Goal: Information Seeking & Learning: Find specific fact

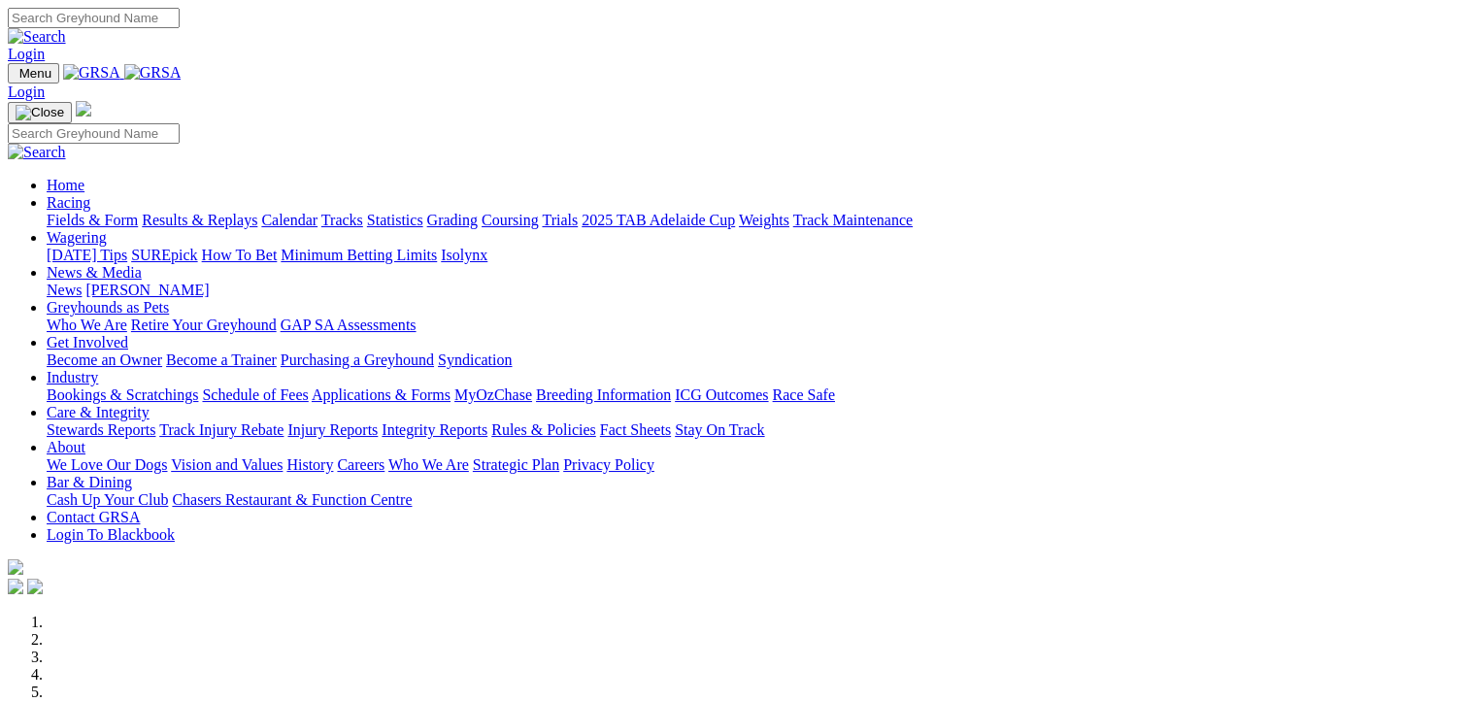
click at [257, 212] on link "Results & Replays" at bounding box center [200, 220] width 116 height 17
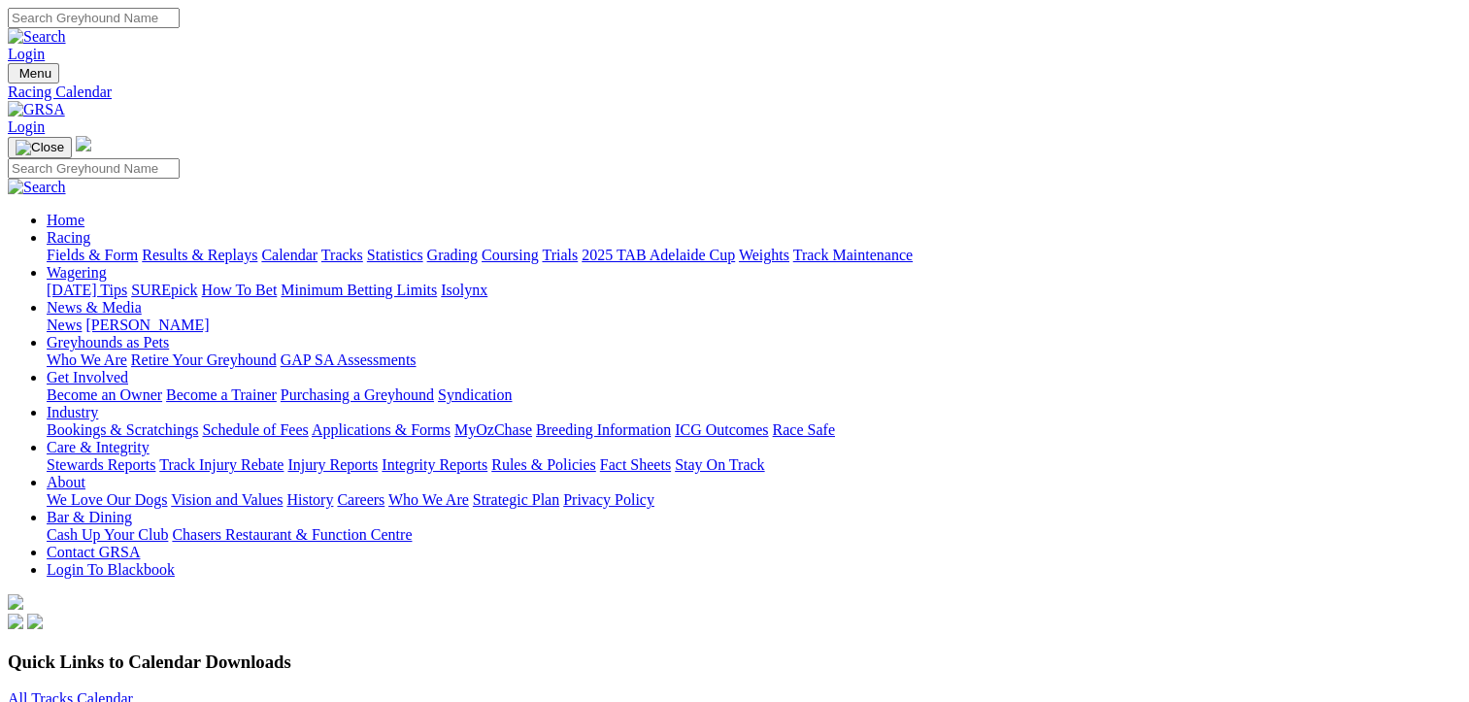
click at [194, 247] on link "Results & Replays" at bounding box center [200, 255] width 116 height 17
drag, startPoint x: 333, startPoint y: 240, endPoint x: 350, endPoint y: 239, distance: 16.5
click at [164, 633] on select "South Australia New South Wales Northern Territory Queensland Tasmania Victoria…" at bounding box center [86, 642] width 156 height 18
select select "NT"
click at [126, 633] on select "South Australia New South Wales Northern Territory Queensland Tasmania Victoria…" at bounding box center [86, 642] width 156 height 18
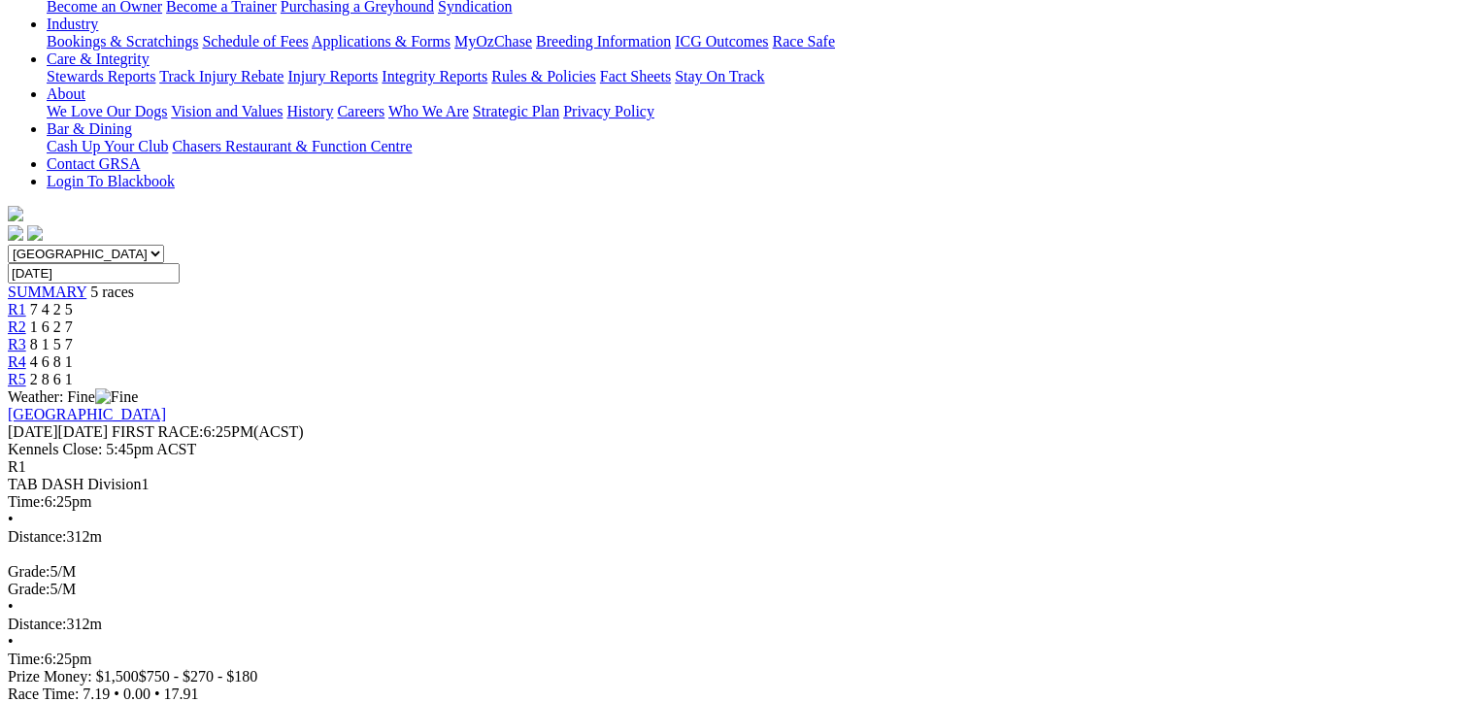
drag, startPoint x: 117, startPoint y: 289, endPoint x: 1383, endPoint y: 583, distance: 1299.9
copy table "Plc Box Name Fin Time M SP 1ST SEC 2ND SEC Fin Time Margin SP W(KG)"
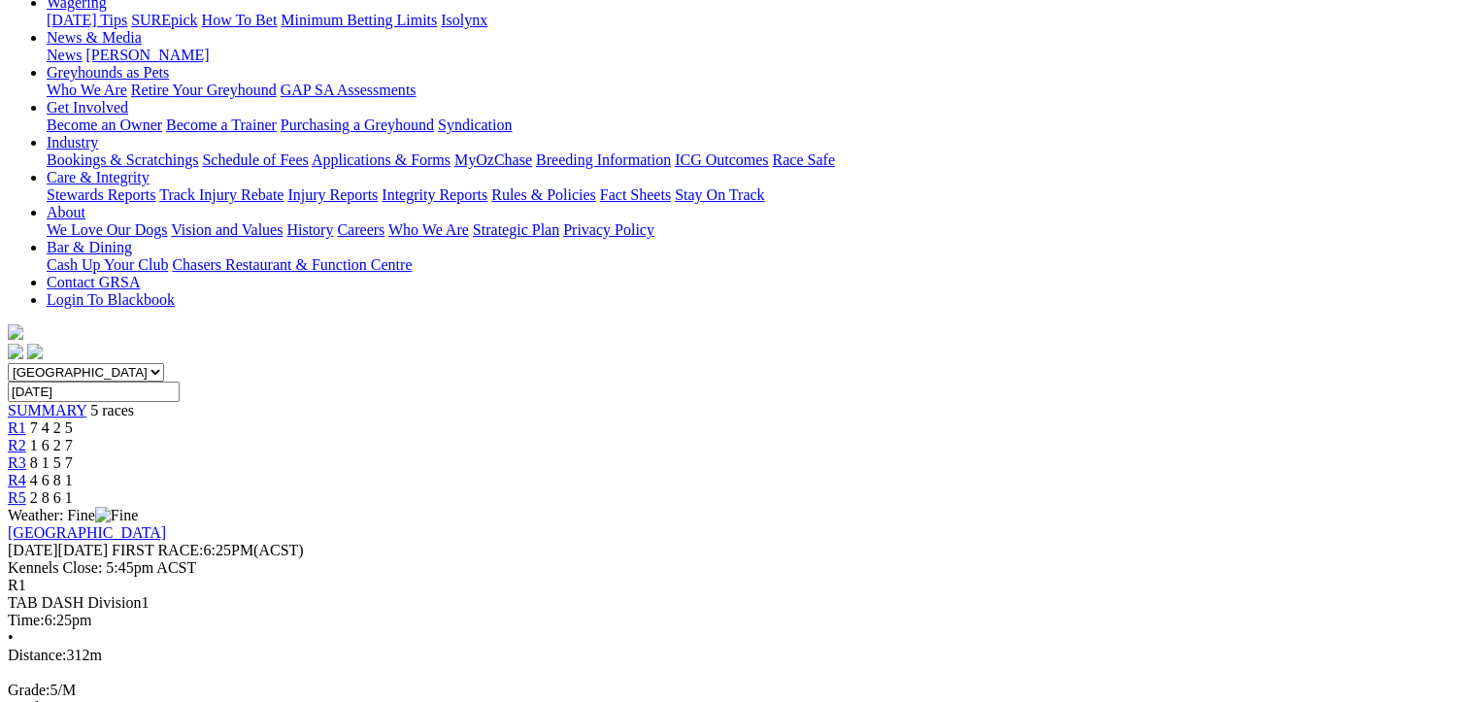
scroll to position [97, 0]
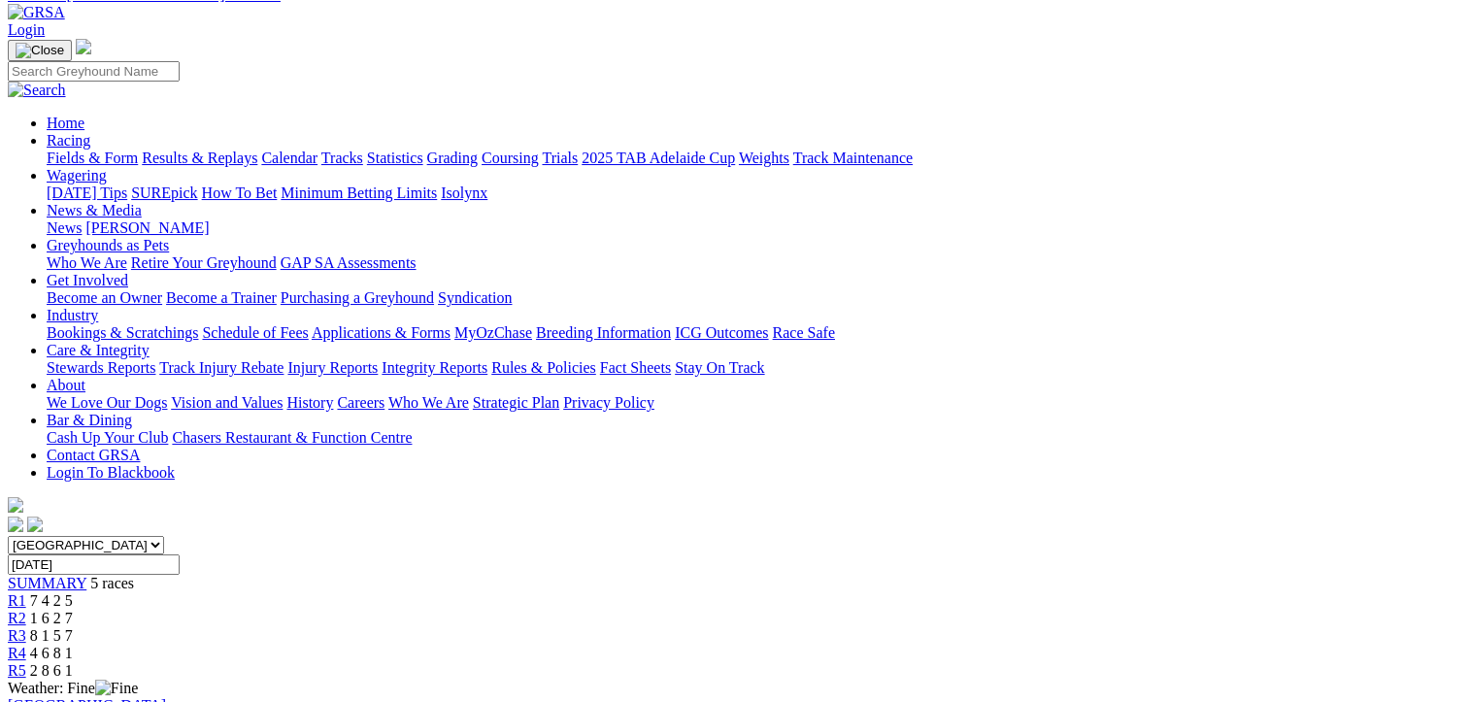
click at [73, 610] on span "1 6 2 7" at bounding box center [51, 618] width 43 height 17
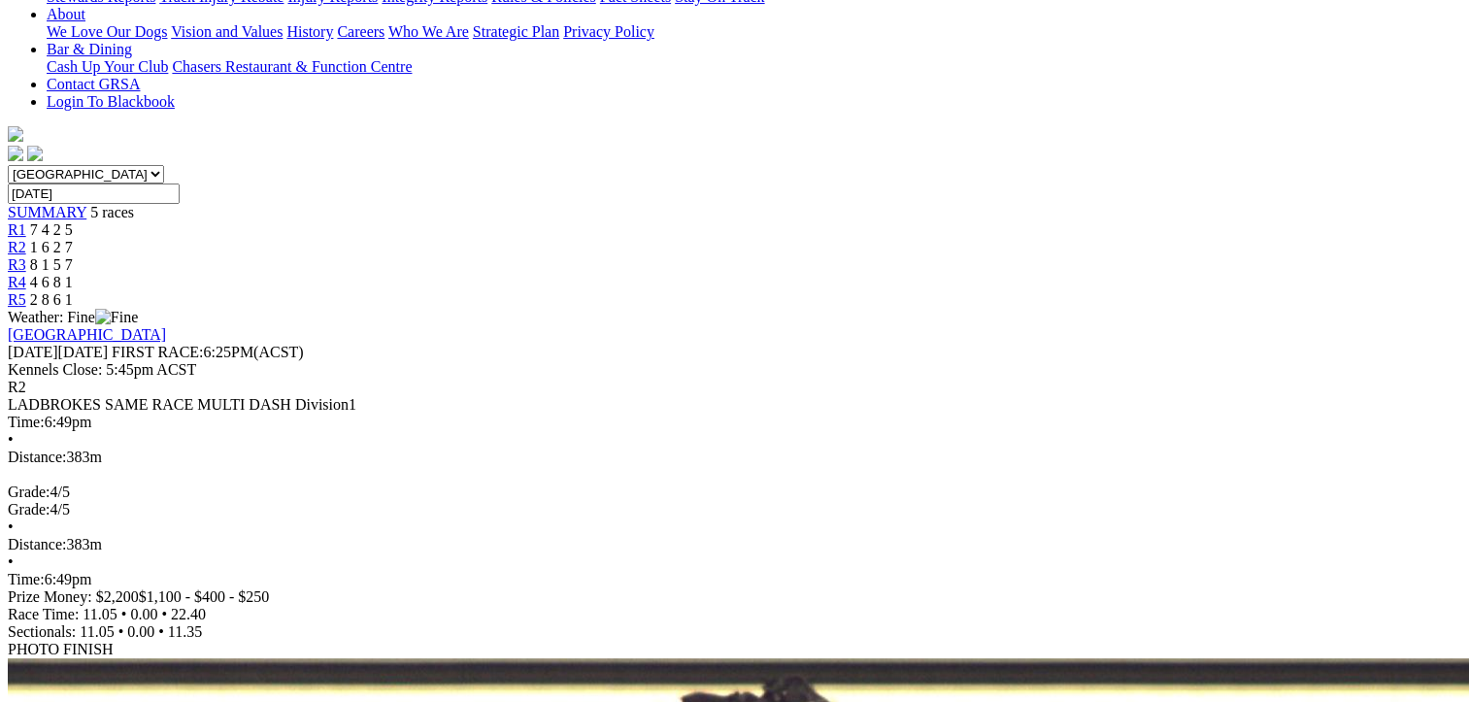
scroll to position [583, 0]
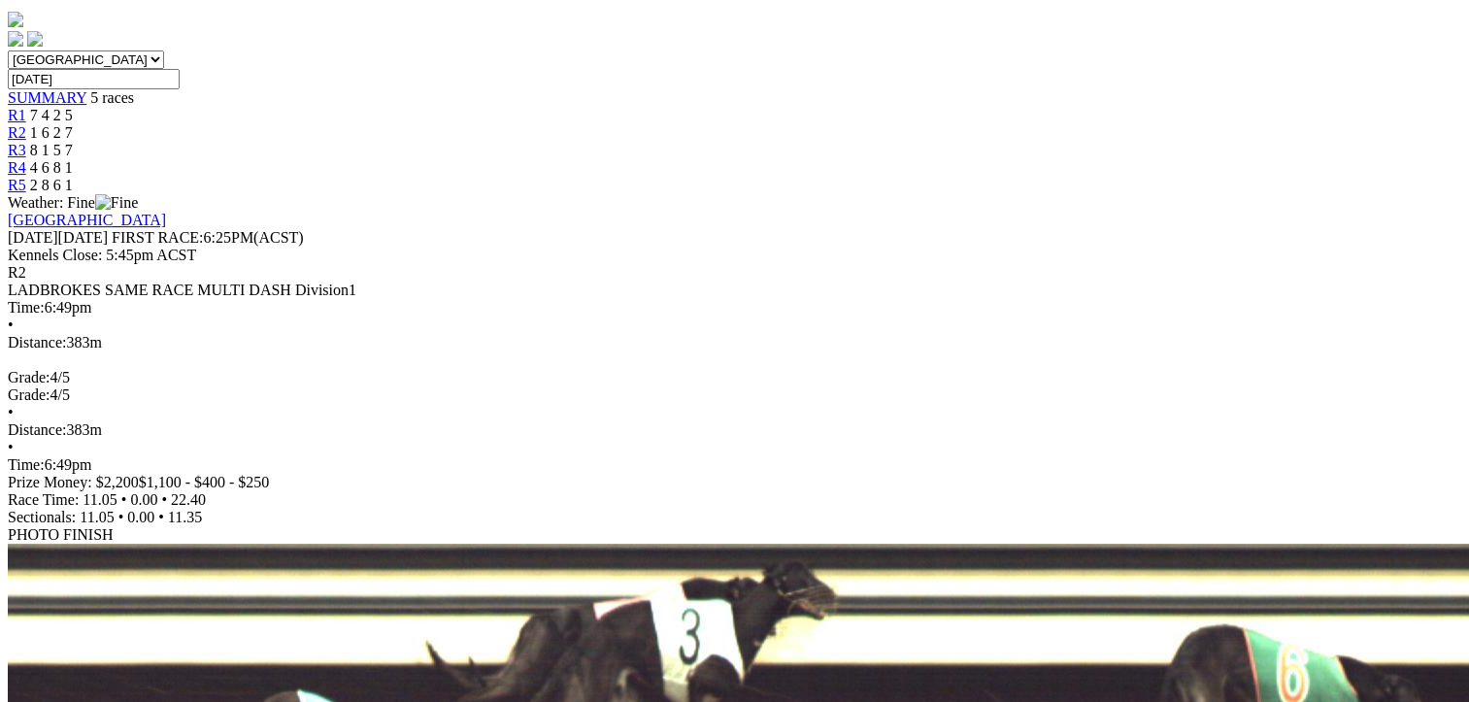
drag, startPoint x: 111, startPoint y: 98, endPoint x: 1363, endPoint y: 522, distance: 1321.8
copy tbody "1 [PERSON_NAME]: [PERSON_NAME] 22.40 - $6.00 11.05 - 22.40 - $6.00 28.5 2 [PERS…"
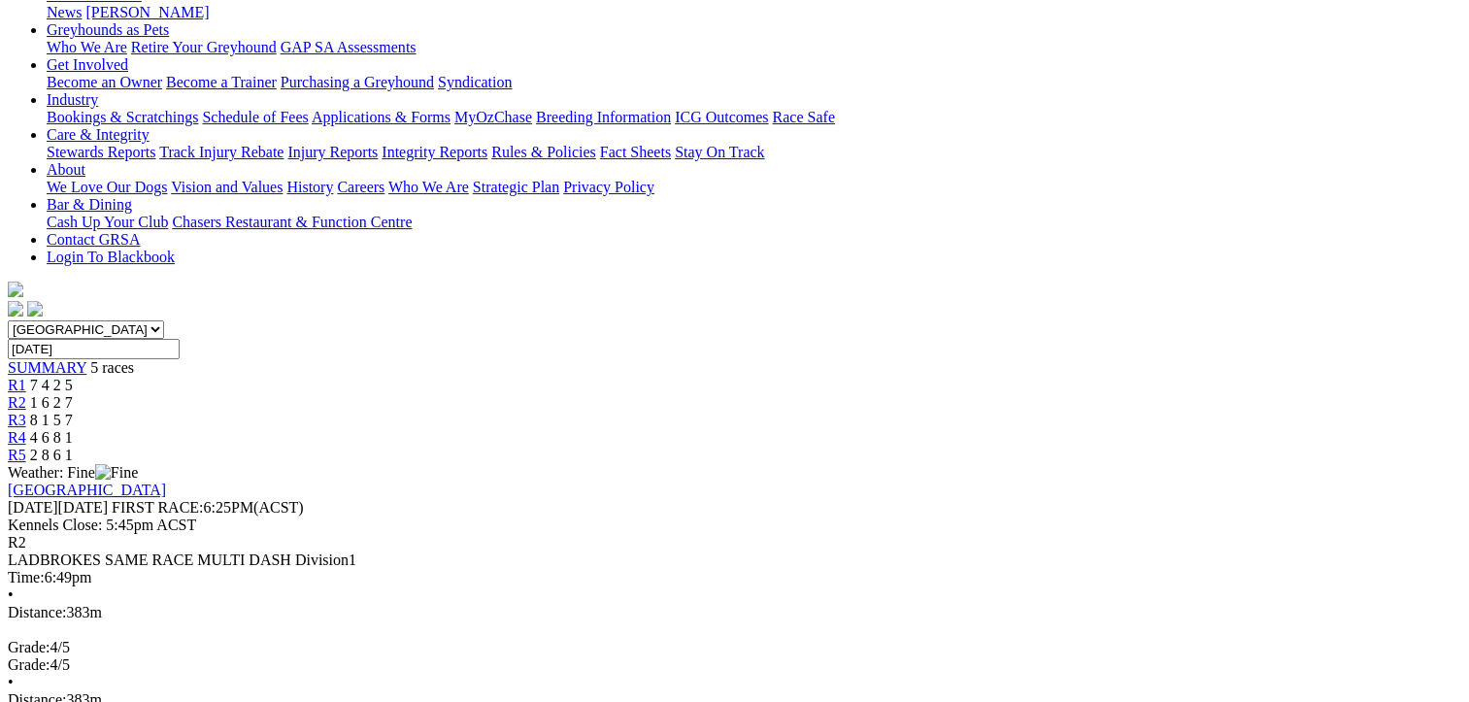
scroll to position [194, 0]
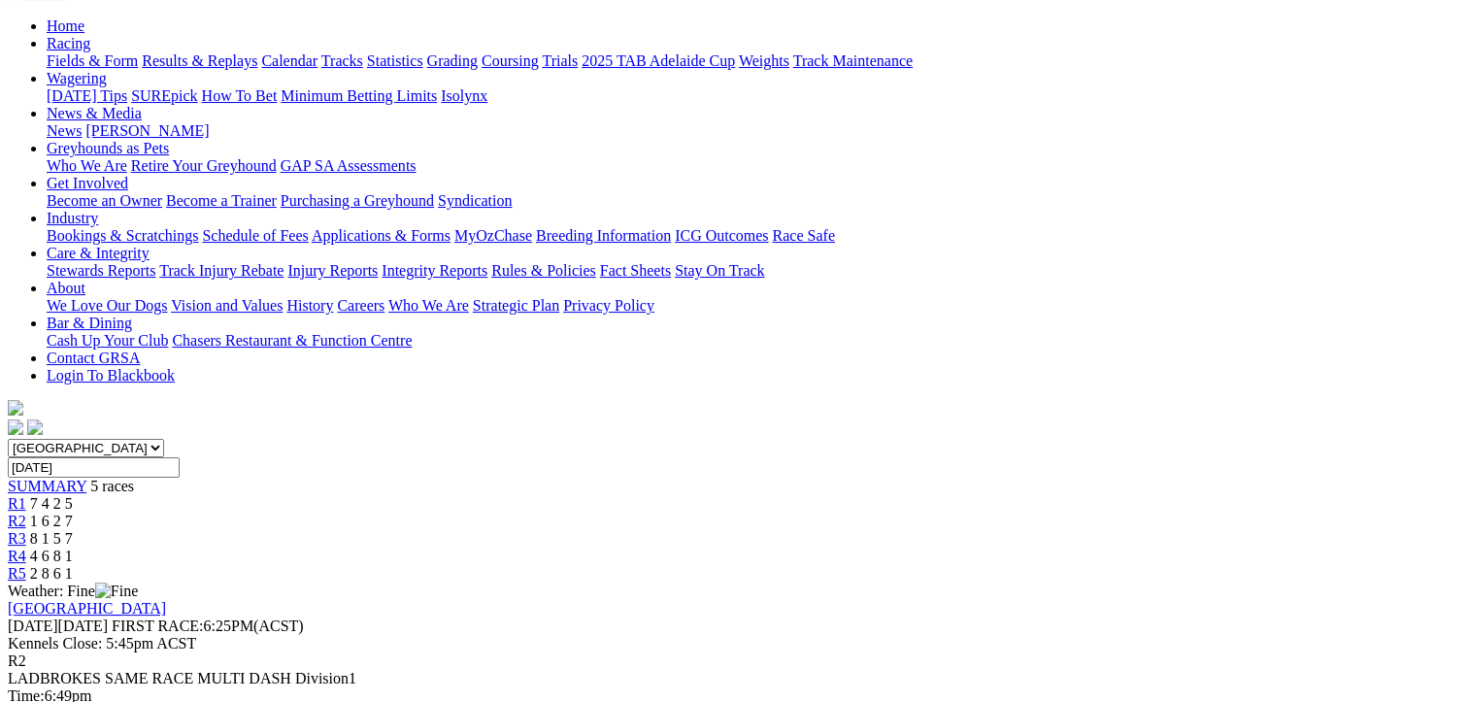
click at [26, 530] on link "R3" at bounding box center [17, 538] width 18 height 17
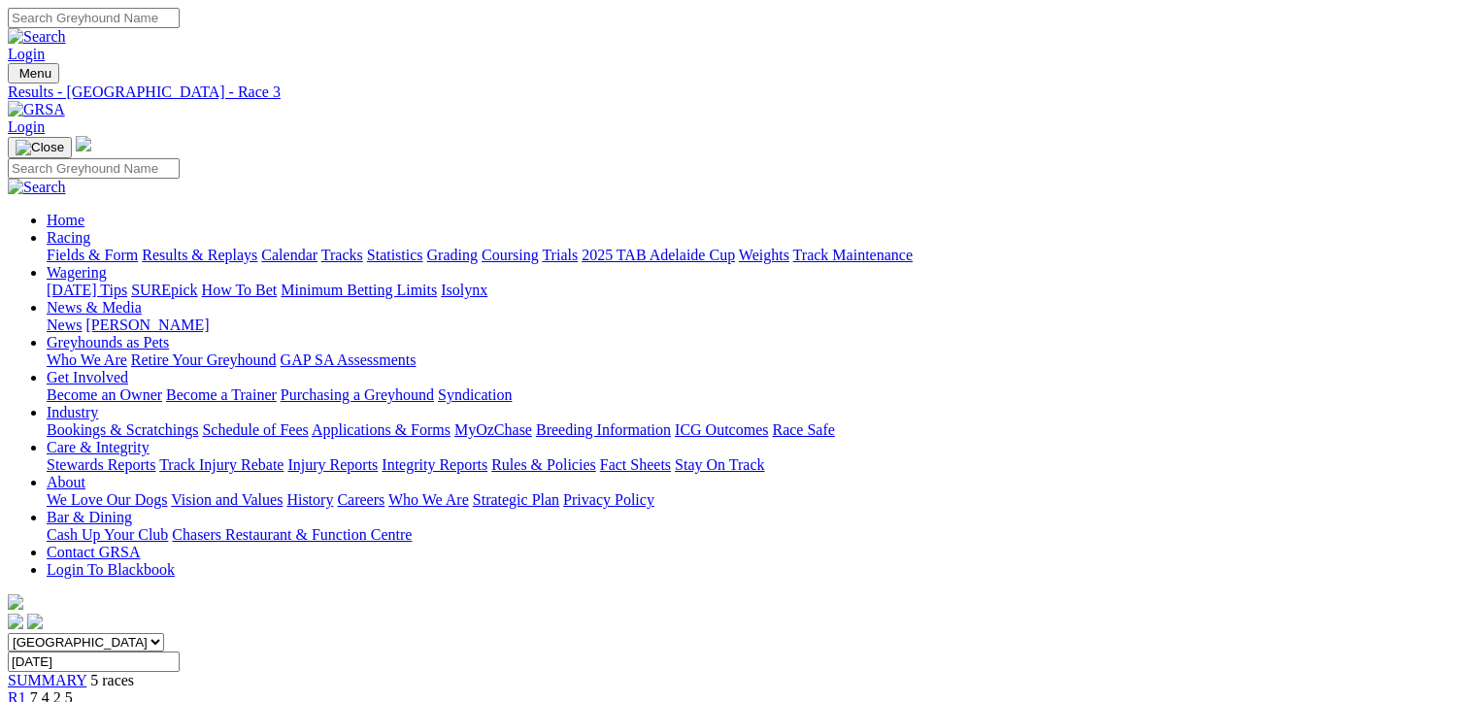
scroll to position [388, 0]
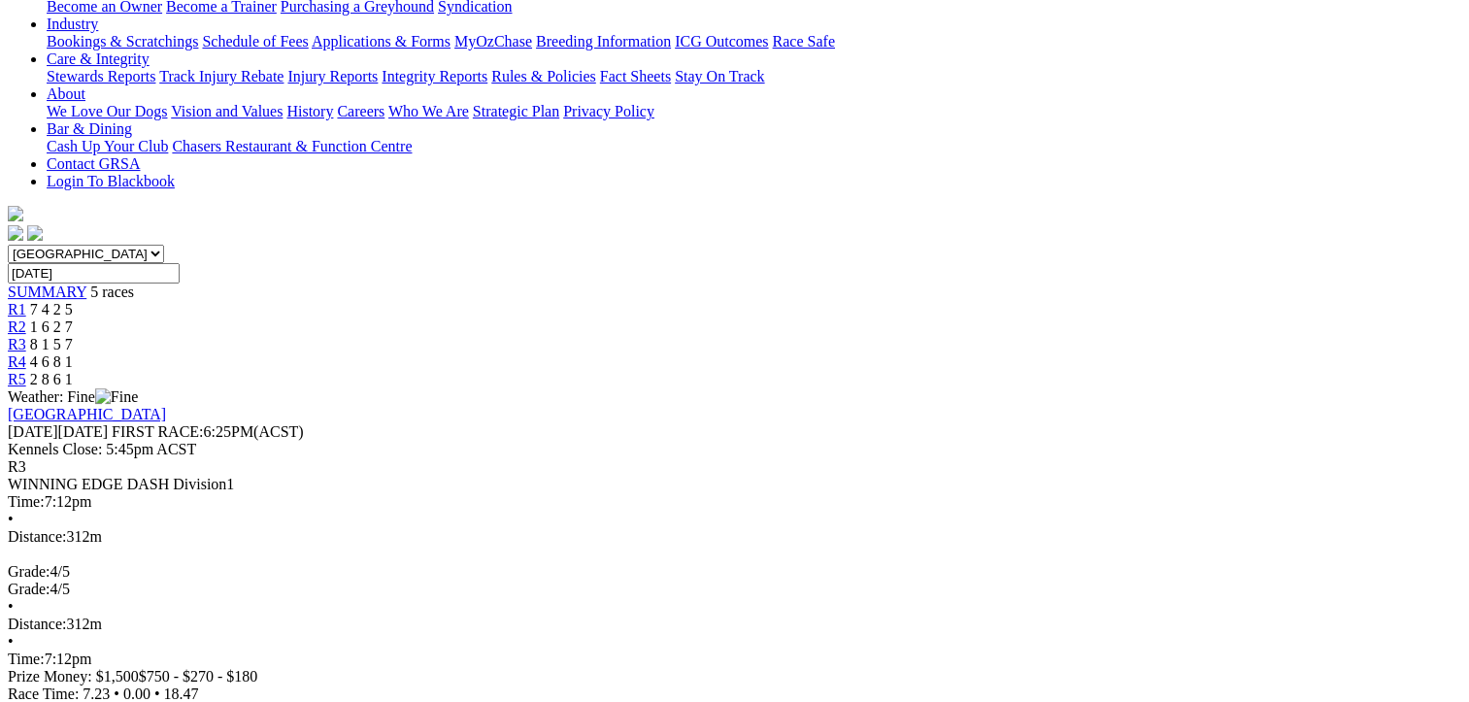
drag, startPoint x: 104, startPoint y: 288, endPoint x: 1367, endPoint y: 604, distance: 1302.3
copy tbody "1 Mum Said Yes T: Harrison Brown 18.47 - $14.20 7.23 - 18.47 - $14.20 24.2 2 Bl…"
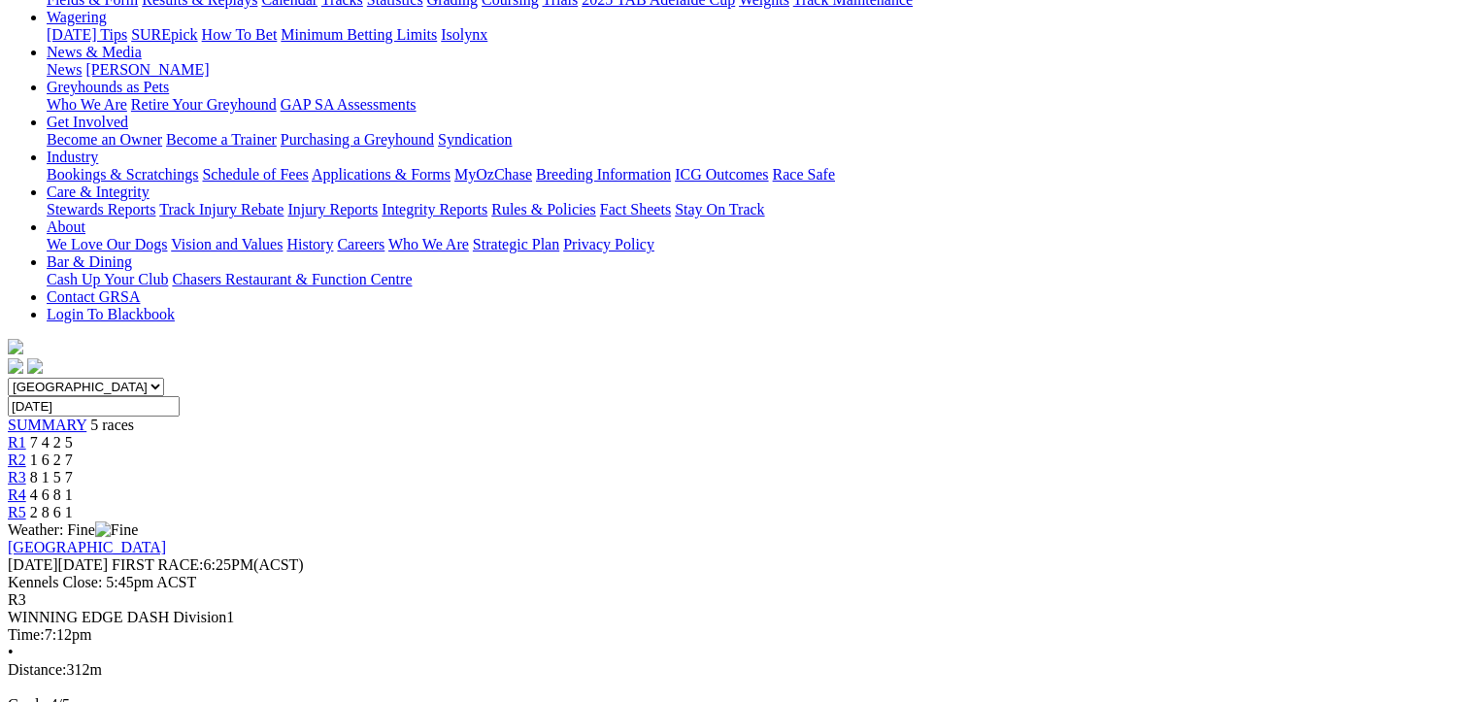
scroll to position [97, 0]
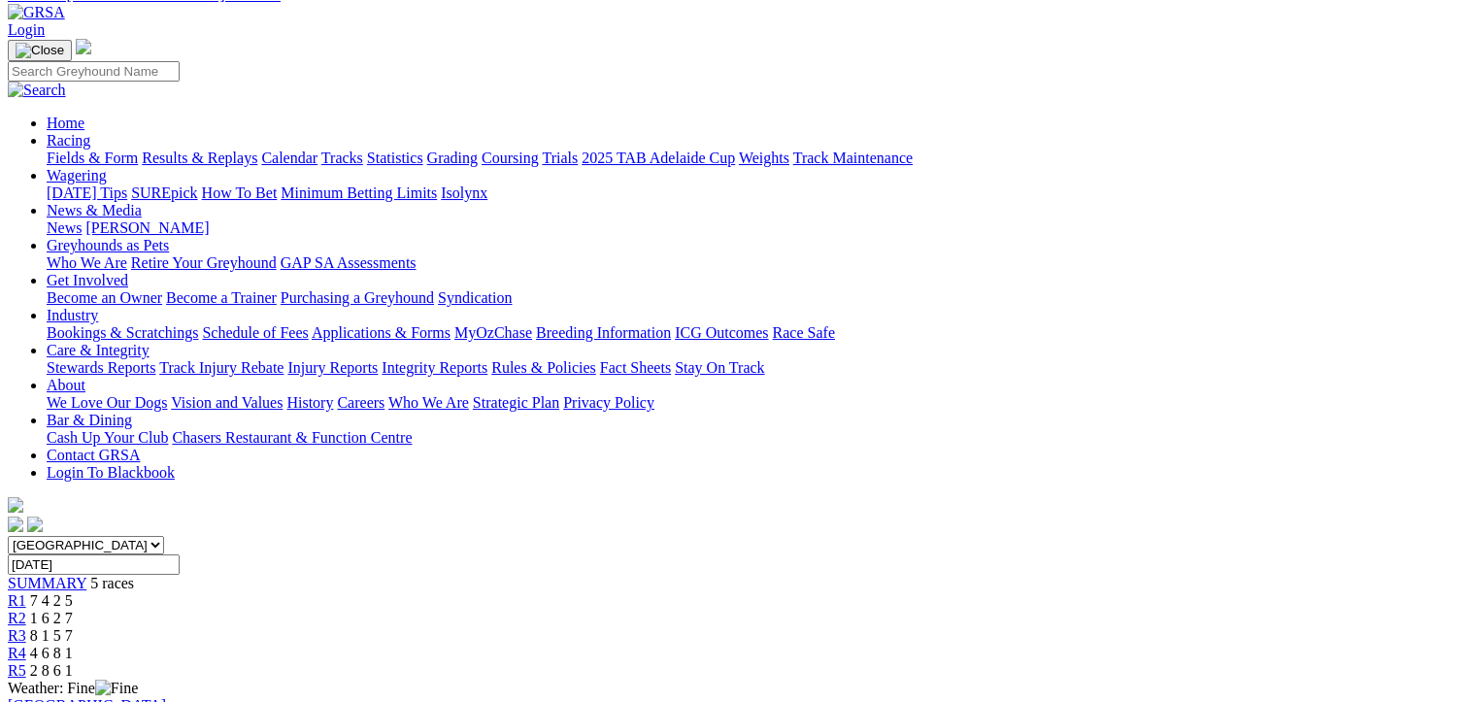
click at [73, 645] on span "4 6 8 1" at bounding box center [51, 653] width 43 height 17
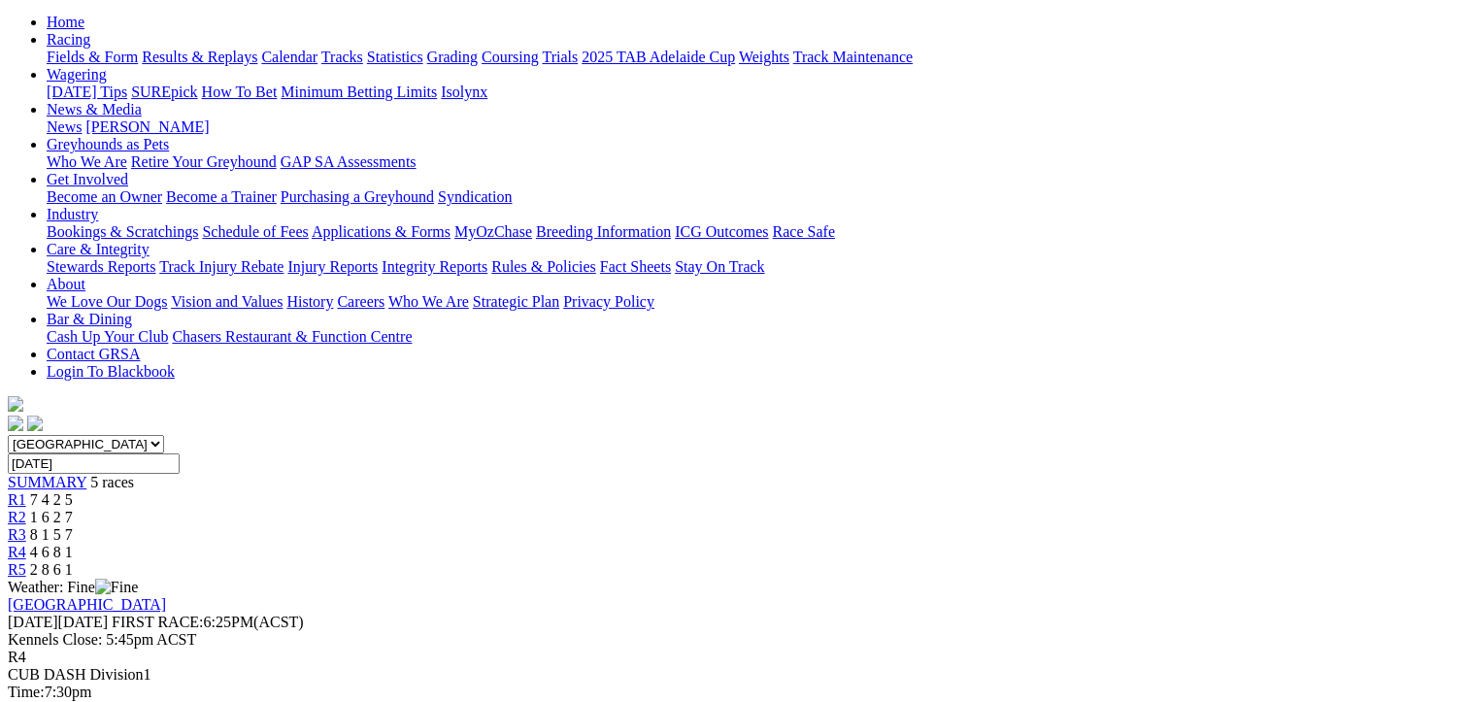
scroll to position [388, 0]
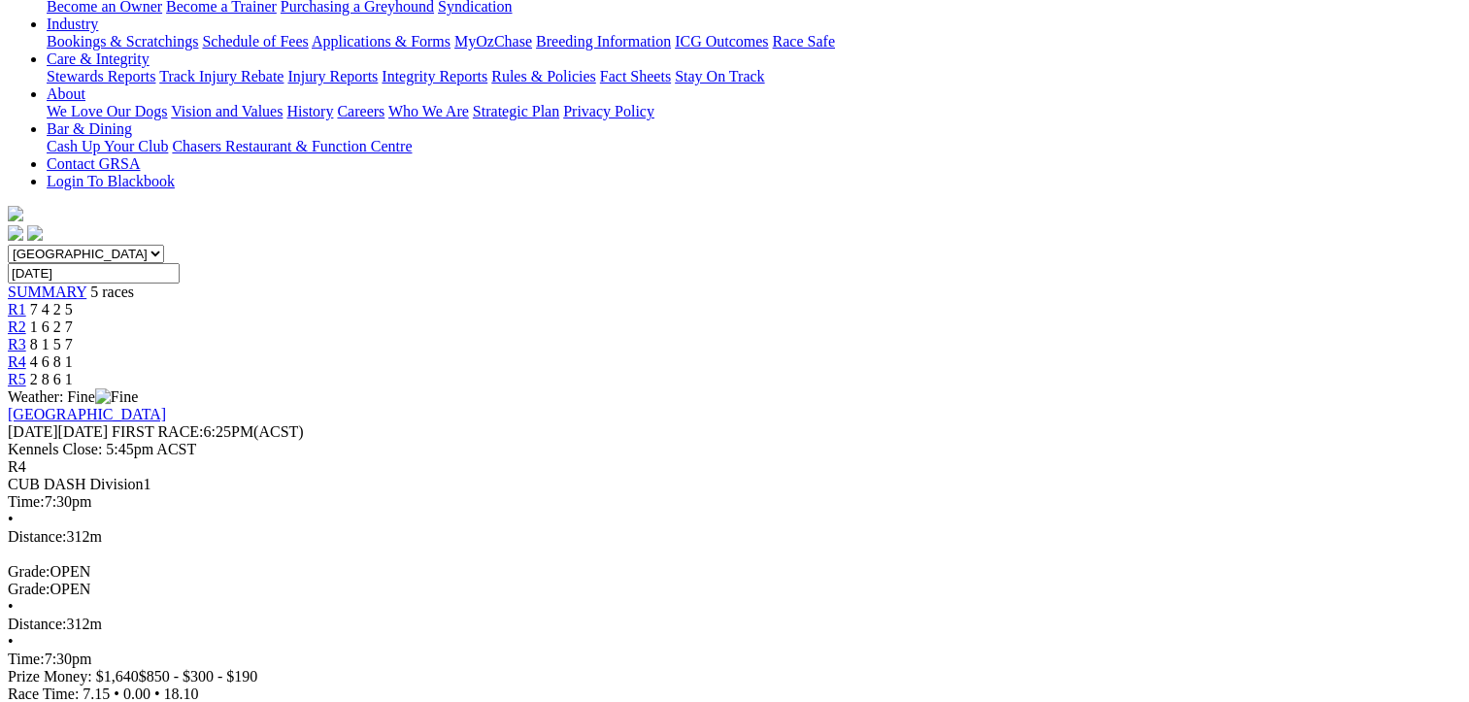
drag, startPoint x: 107, startPoint y: 294, endPoint x: 1364, endPoint y: 536, distance: 1280.7
copy tbody "1 Wolf Man T: [PERSON_NAME] 18.10 - $9.70 7.15 - 18.10 - $9.70 33.3 2 Blue [PER…"
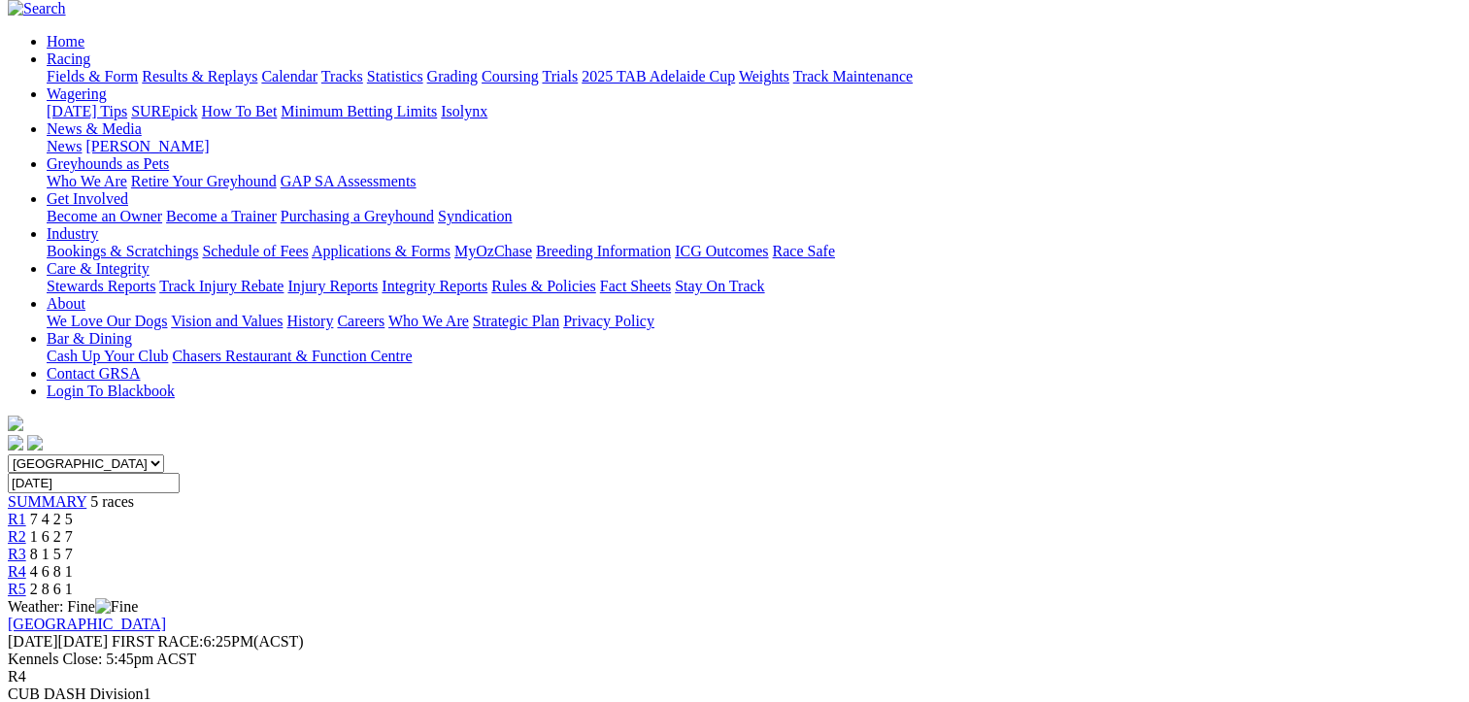
scroll to position [97, 0]
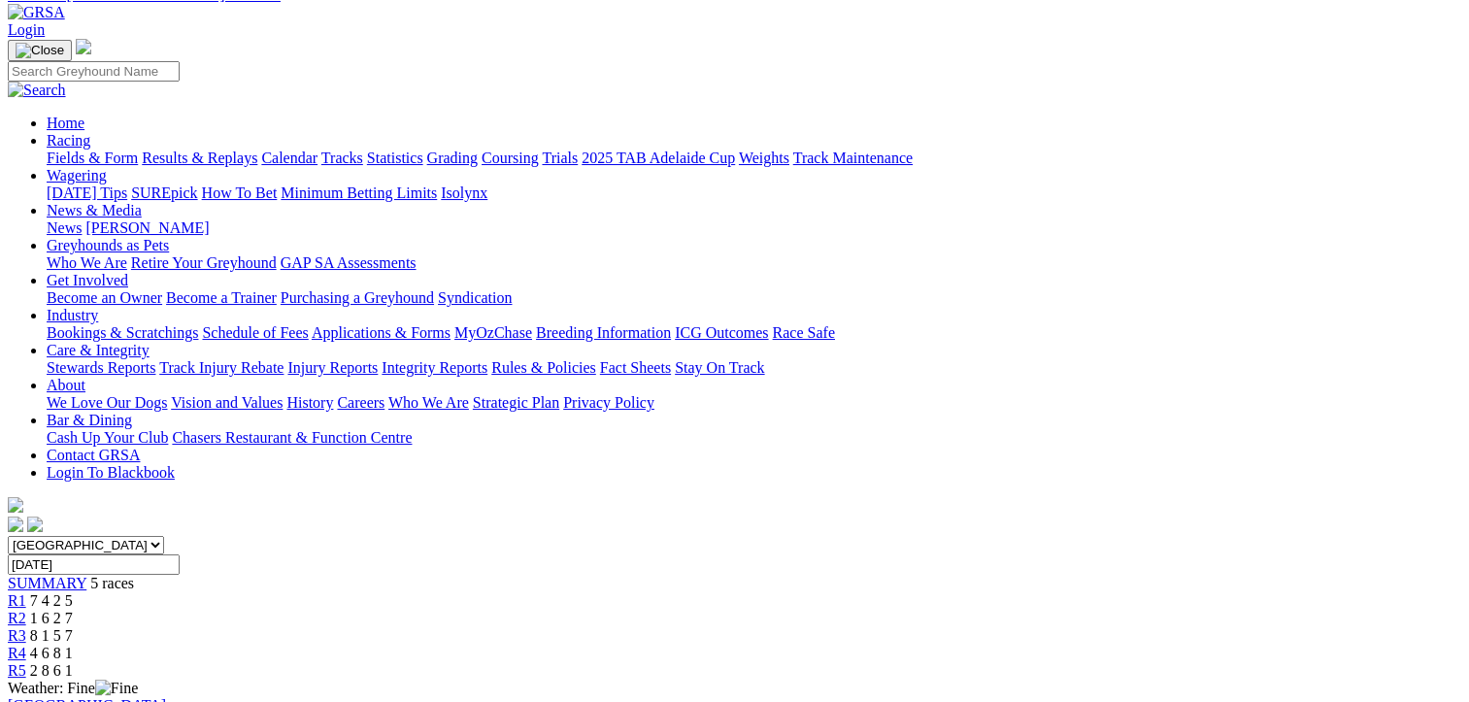
click at [73, 662] on span "2 8 6 1" at bounding box center [51, 670] width 43 height 17
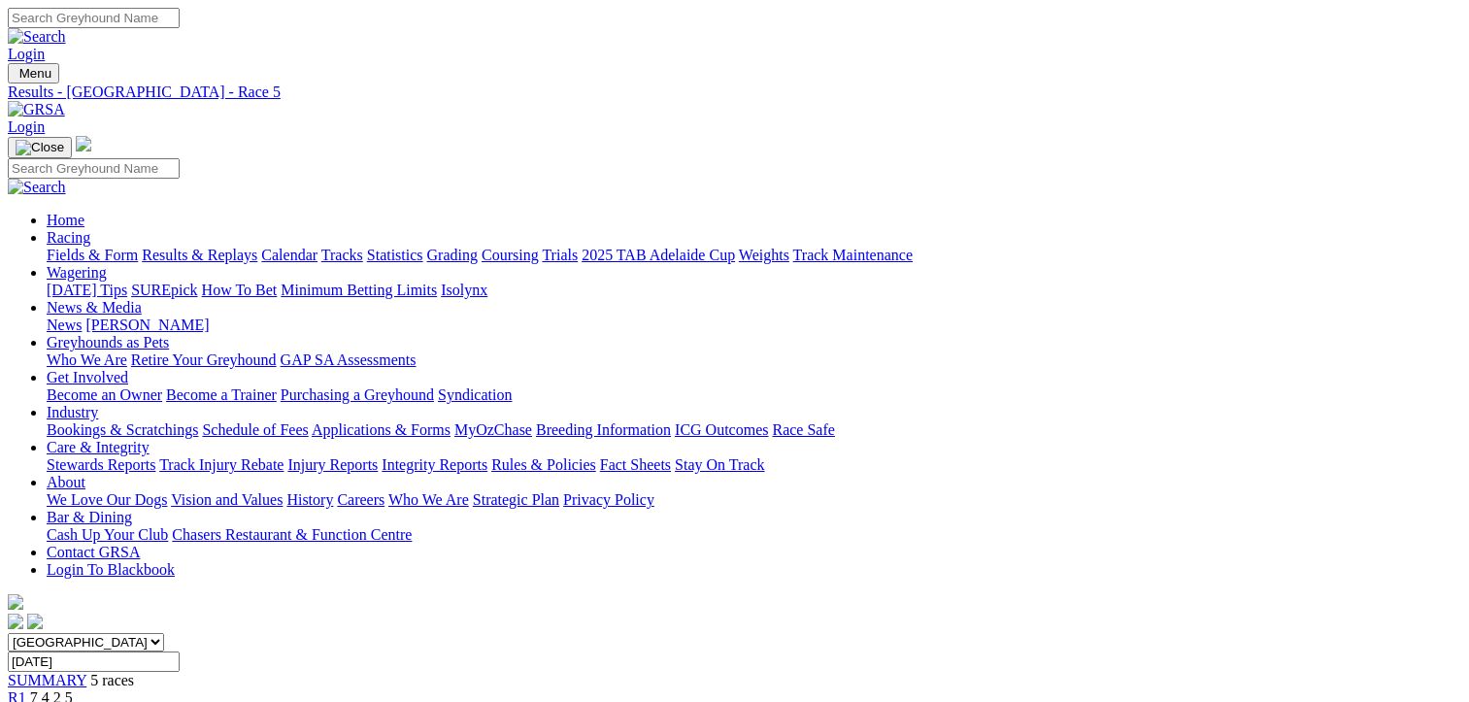
scroll to position [388, 0]
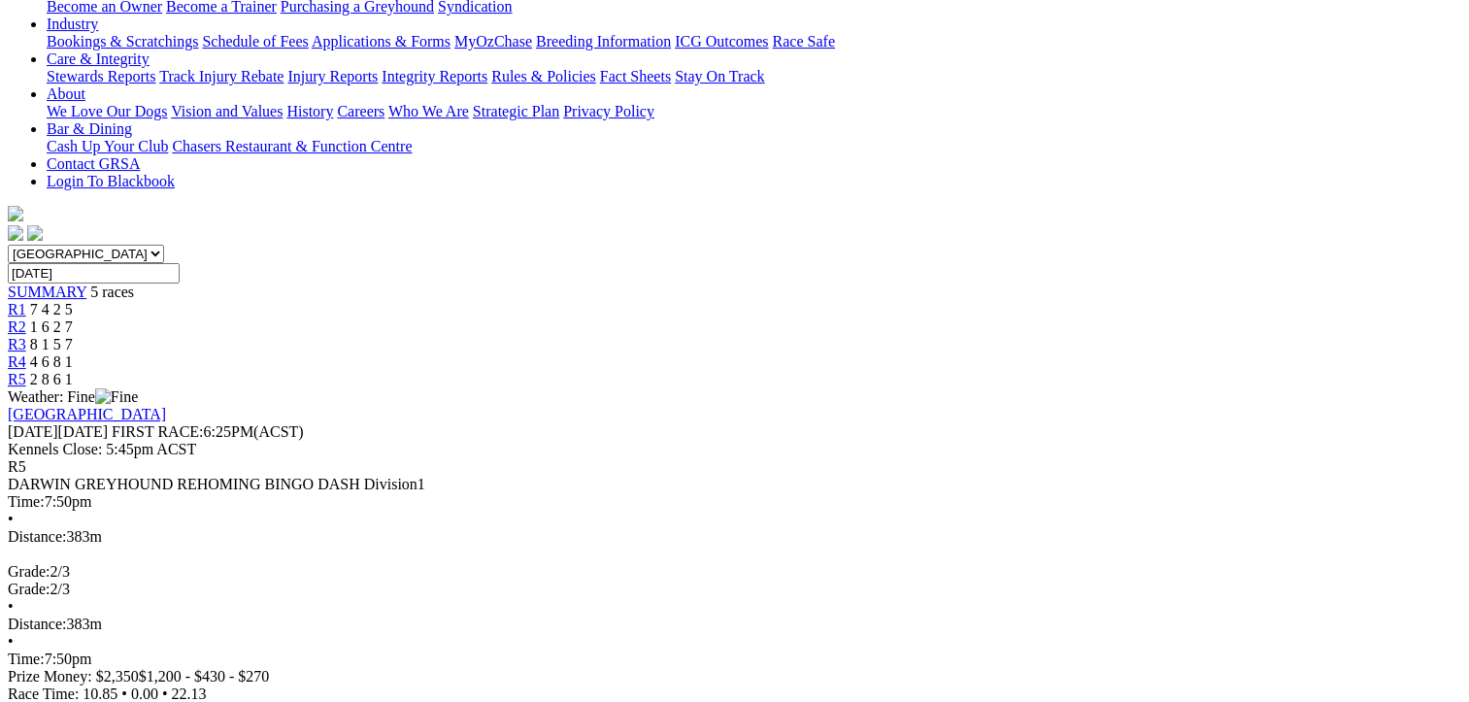
drag, startPoint x: 111, startPoint y: 285, endPoint x: 1370, endPoint y: 528, distance: 1283.0
copy tbody "1 Sydney Surcharge T: Adam Poulter 22.13 - $4.20 10.85 - 22.13 - $4.20 27.4 2 B…"
